Goal: Find specific page/section: Find specific page/section

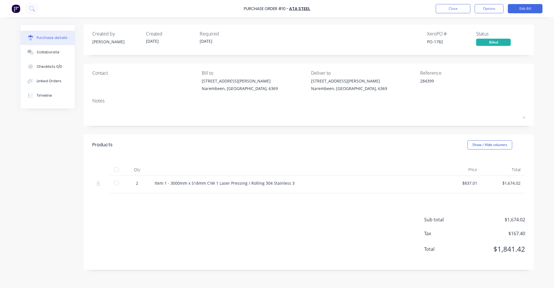
click at [18, 10] on img at bounding box center [16, 8] width 9 height 9
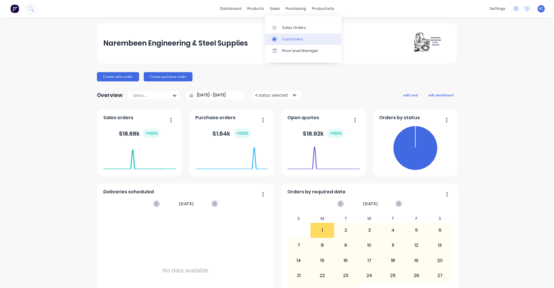
click at [281, 41] on link "Customers" at bounding box center [303, 39] width 76 height 12
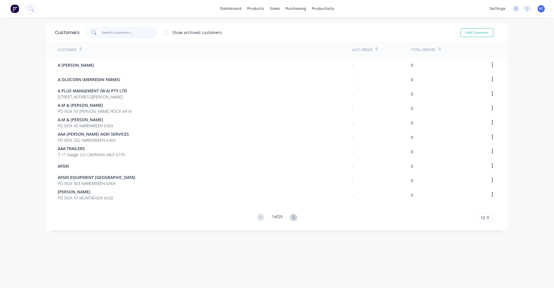
click at [110, 34] on input "text" at bounding box center [130, 33] width 56 height 12
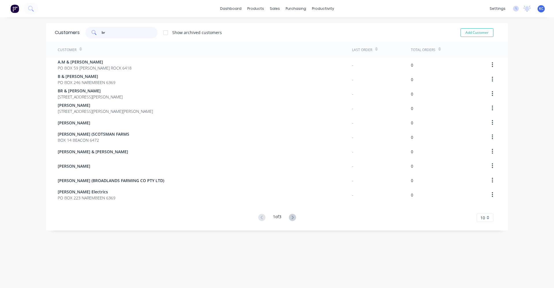
type input "b"
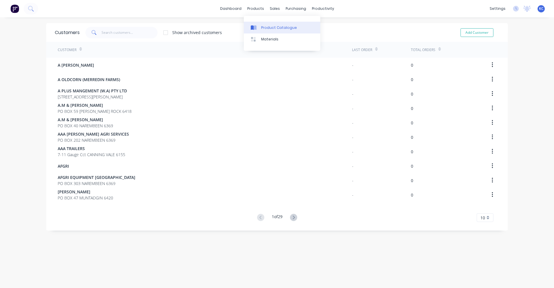
click at [264, 28] on div "Product Catalogue" at bounding box center [279, 27] width 36 height 5
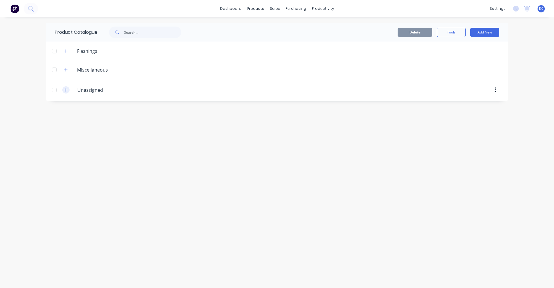
click at [68, 91] on button "button" at bounding box center [65, 89] width 7 height 7
